Goal: Transaction & Acquisition: Purchase product/service

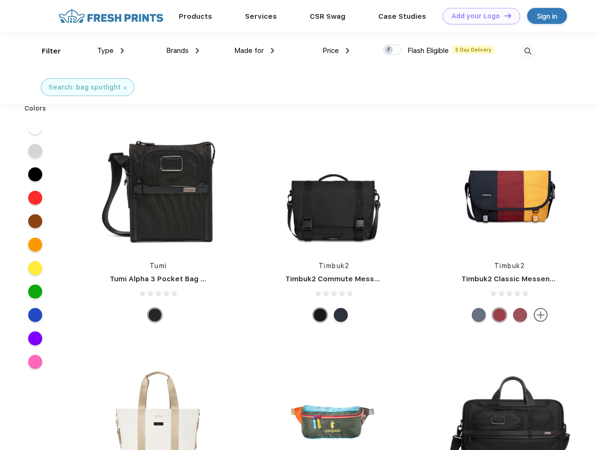
click at [478, 16] on link "Add your Logo Design Tool" at bounding box center [480, 16] width 77 height 16
click at [0, 0] on div "Design Tool" at bounding box center [0, 0] width 0 height 0
click at [503, 15] on link "Add your Logo Design Tool" at bounding box center [480, 16] width 77 height 16
click at [45, 51] on div "Filter" at bounding box center [51, 51] width 19 height 11
click at [111, 51] on span "Type" at bounding box center [105, 50] width 16 height 8
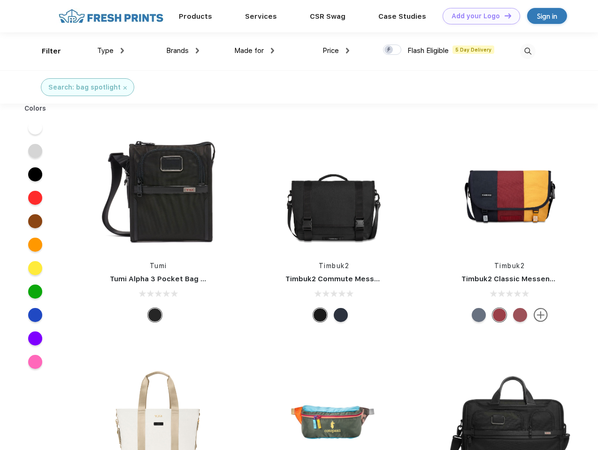
click at [182, 51] on span "Brands" at bounding box center [177, 50] width 23 height 8
click at [254, 51] on span "Made for" at bounding box center [249, 50] width 30 height 8
click at [336, 51] on span "Price" at bounding box center [330, 50] width 16 height 8
click at [392, 50] on div at bounding box center [392, 50] width 18 height 10
click at [389, 50] on input "checkbox" at bounding box center [386, 47] width 6 height 6
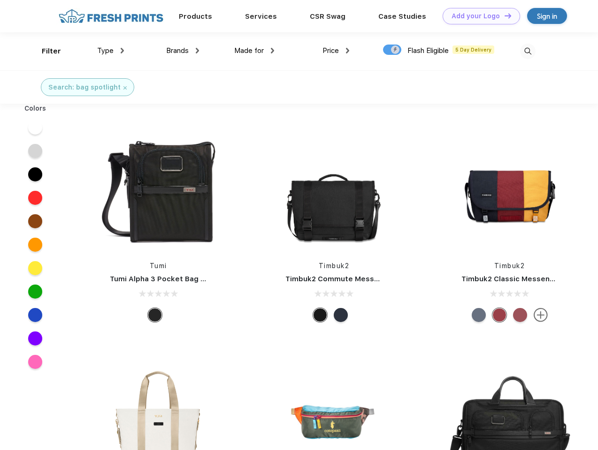
click at [527, 51] on img at bounding box center [527, 51] width 15 height 15
